Goal: Information Seeking & Learning: Learn about a topic

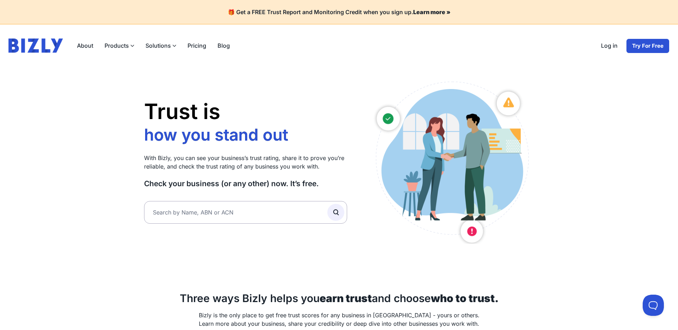
click at [614, 45] on link "Log in" at bounding box center [609, 45] width 28 height 15
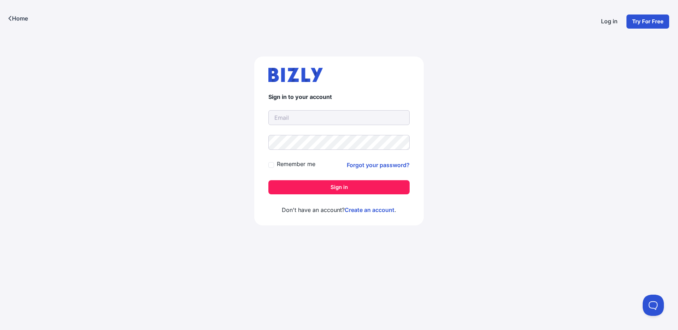
click at [8, 18] on link "Home" at bounding box center [18, 18] width 36 height 37
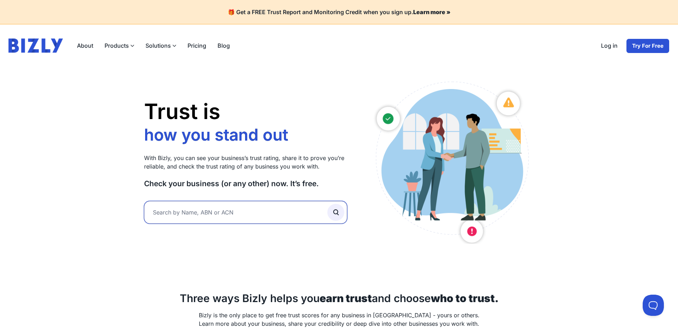
click at [182, 210] on input "text" at bounding box center [245, 212] width 203 height 23
type input "people"
click at [327, 204] on button "submit" at bounding box center [335, 212] width 17 height 17
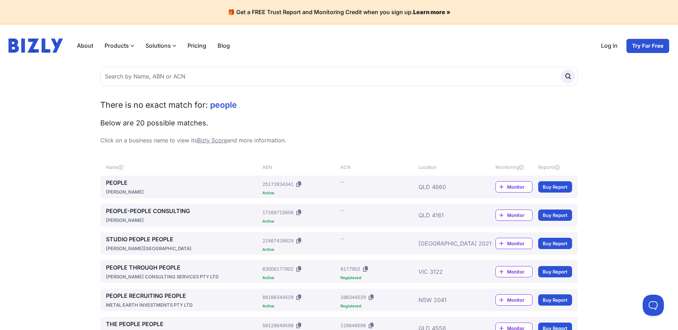
click at [122, 184] on link "PEOPLE" at bounding box center [183, 182] width 154 height 8
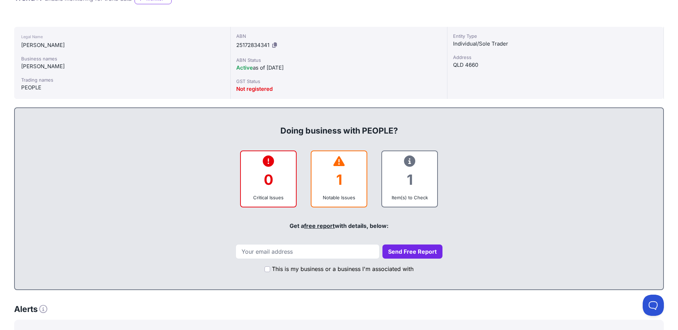
scroll to position [89, 0]
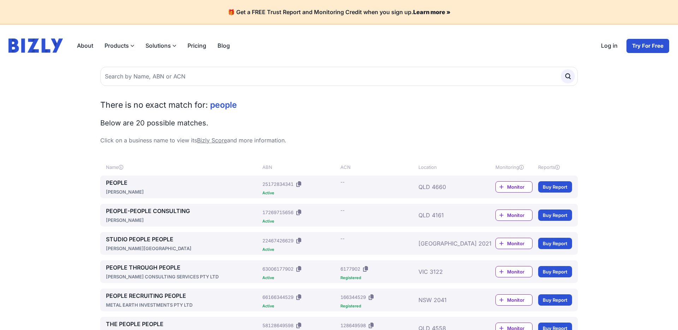
click at [163, 210] on link "PEOPLE-PEOPLE CONSULTING" at bounding box center [183, 211] width 154 height 8
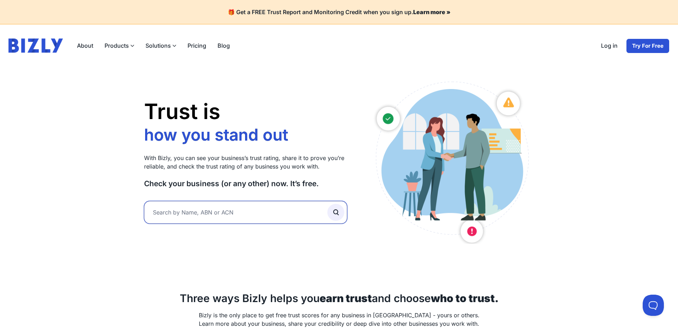
click at [240, 215] on input "text" at bounding box center [245, 212] width 203 height 23
type input "ddd"
click at [347, 212] on div "Trust is how you stand out who you work with how you grow how you stand out Wit…" at bounding box center [339, 161] width 390 height 166
click at [341, 212] on button "submit" at bounding box center [335, 212] width 17 height 17
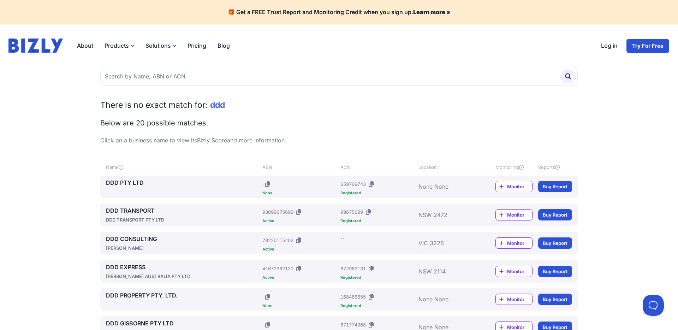
click at [134, 184] on link "DDD PTY LTD" at bounding box center [183, 182] width 154 height 8
